Goal: Information Seeking & Learning: Check status

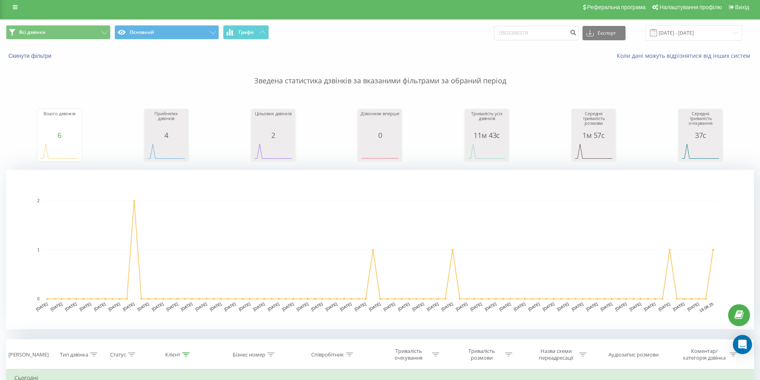
scroll to position [5, 0]
click at [531, 31] on input "0503386379" at bounding box center [536, 33] width 85 height 14
paste input "380636793052"
type input "380636793052"
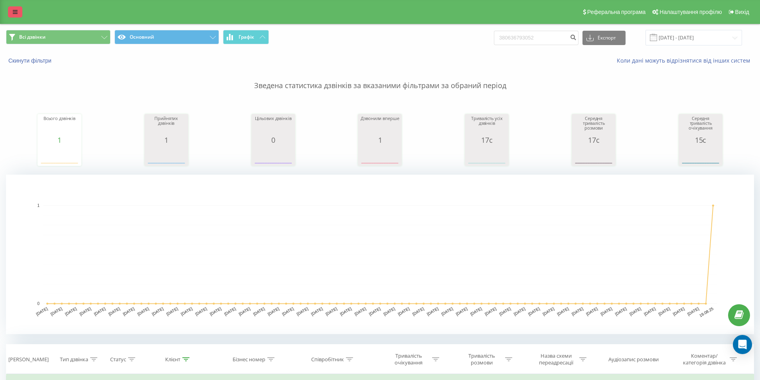
click at [14, 12] on icon at bounding box center [15, 12] width 5 height 6
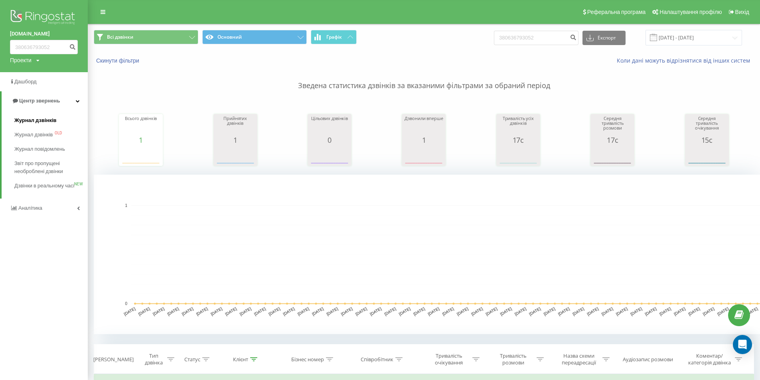
click at [23, 116] on link "Журнал дзвінків" at bounding box center [50, 120] width 73 height 14
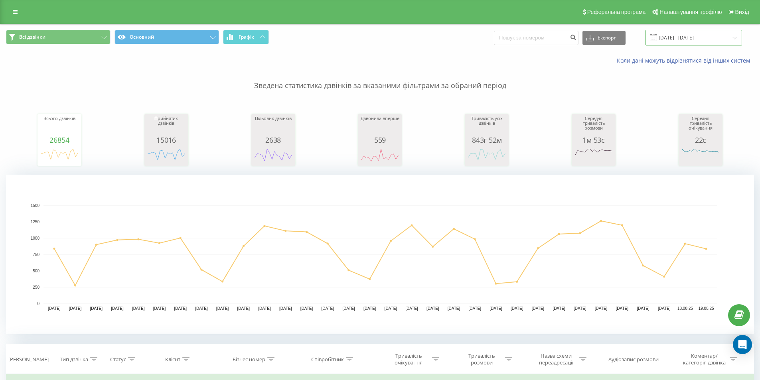
click at [711, 37] on input "19.07.2025 - 19.08.2025" at bounding box center [693, 38] width 97 height 16
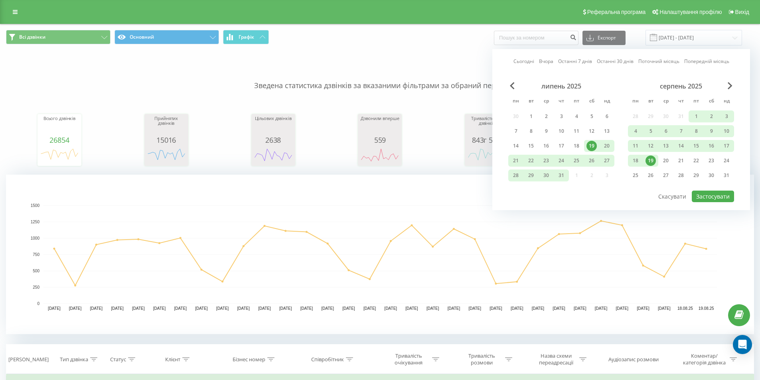
click at [648, 159] on div "19" at bounding box center [650, 161] width 10 height 10
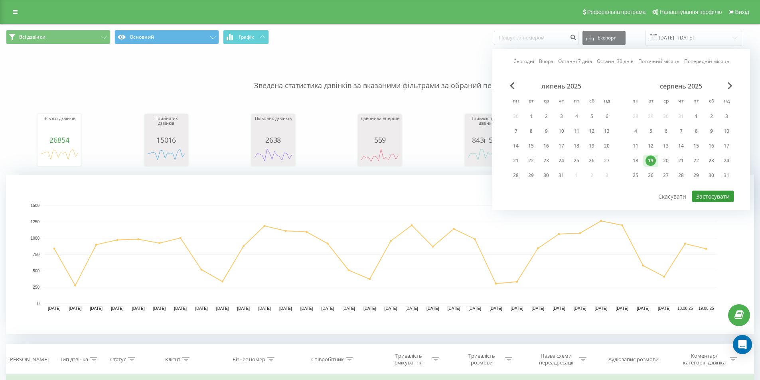
click at [707, 195] on button "Застосувати" at bounding box center [712, 197] width 42 height 12
type input "19.08.2025 - 19.08.2025"
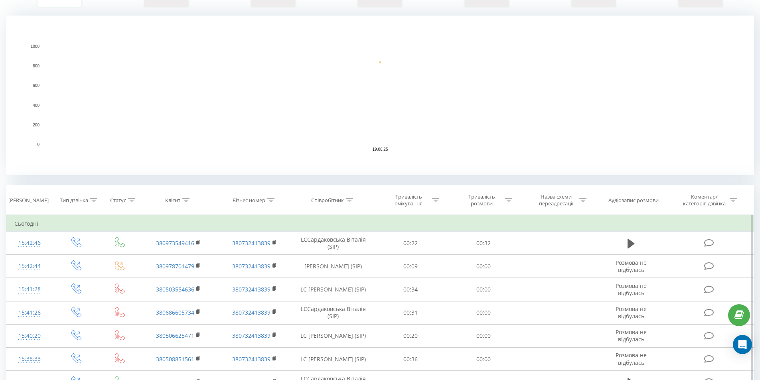
scroll to position [160, 0]
click at [347, 200] on icon at bounding box center [349, 200] width 7 height 4
click at [329, 254] on input "text" at bounding box center [333, 257] width 70 height 14
click at [345, 272] on span "OK" at bounding box center [350, 272] width 22 height 12
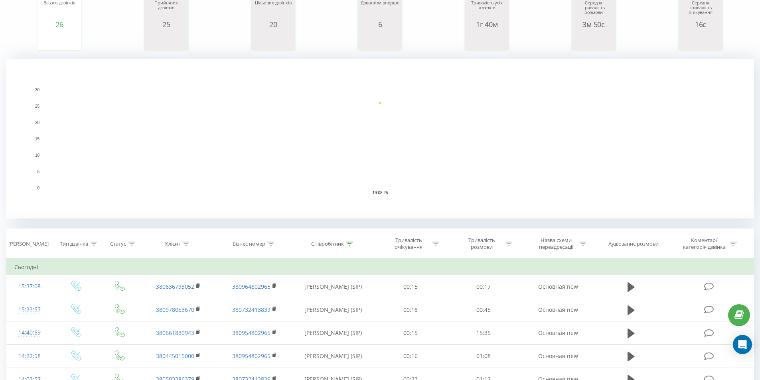
scroll to position [239, 0]
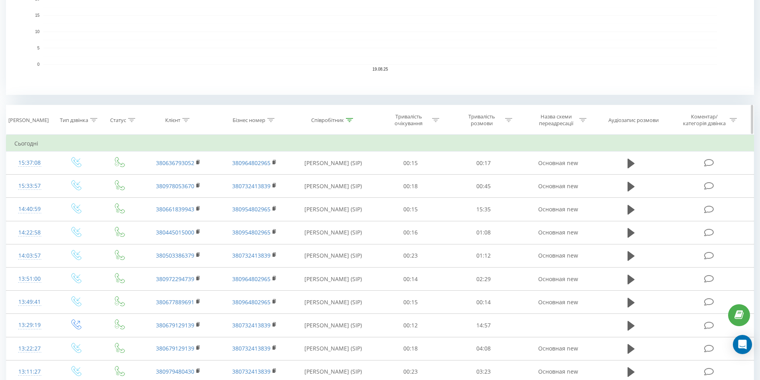
click at [340, 120] on div "Співробітник" at bounding box center [327, 120] width 33 height 7
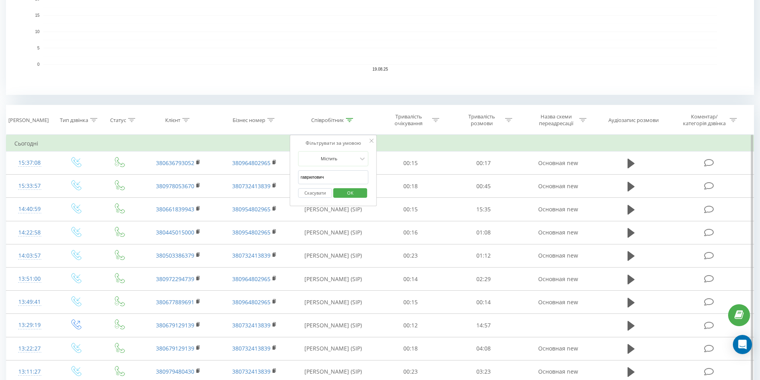
click at [334, 177] on input "гаврилович" at bounding box center [333, 177] width 70 height 14
type input "г"
click at [334, 177] on input "text" at bounding box center [333, 177] width 70 height 14
type input "степко"
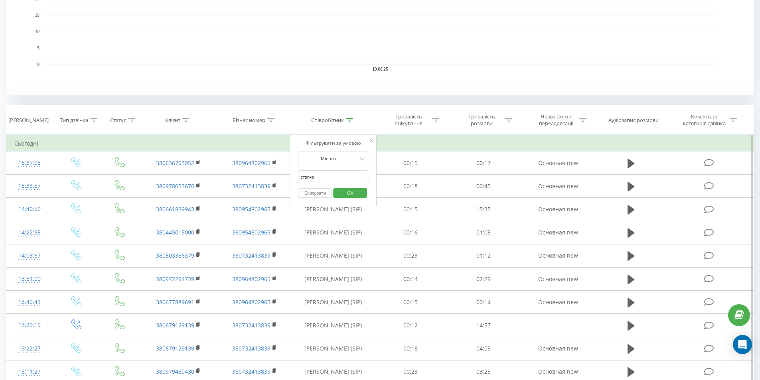
click at [347, 195] on span "OK" at bounding box center [350, 193] width 22 height 12
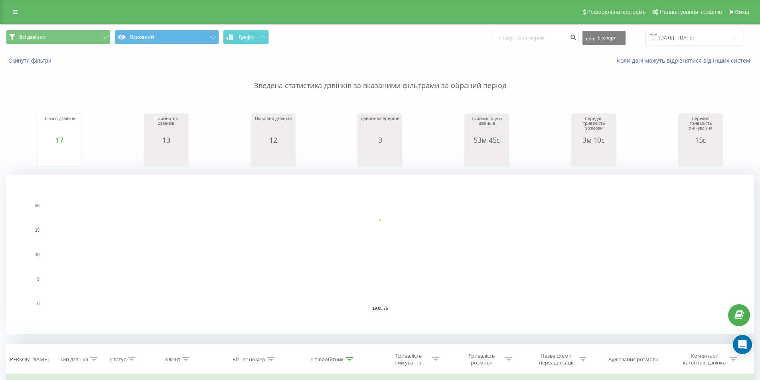
scroll to position [199, 0]
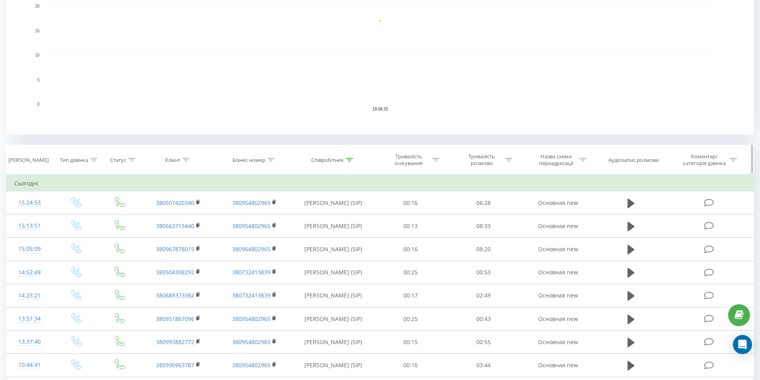
click at [344, 161] on div "Співробітник" at bounding box center [327, 160] width 33 height 7
click at [338, 215] on input "степко" at bounding box center [333, 217] width 70 height 14
click at [338, 213] on input "text" at bounding box center [333, 217] width 70 height 14
type input "гаврилович"
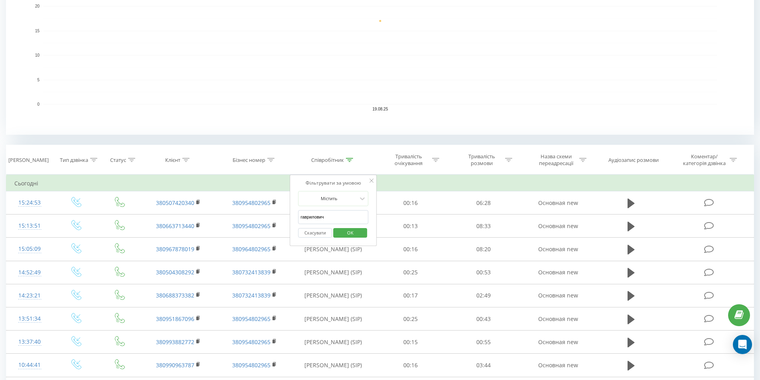
click at [349, 235] on span "OK" at bounding box center [350, 233] width 22 height 12
